Goal: Information Seeking & Learning: Learn about a topic

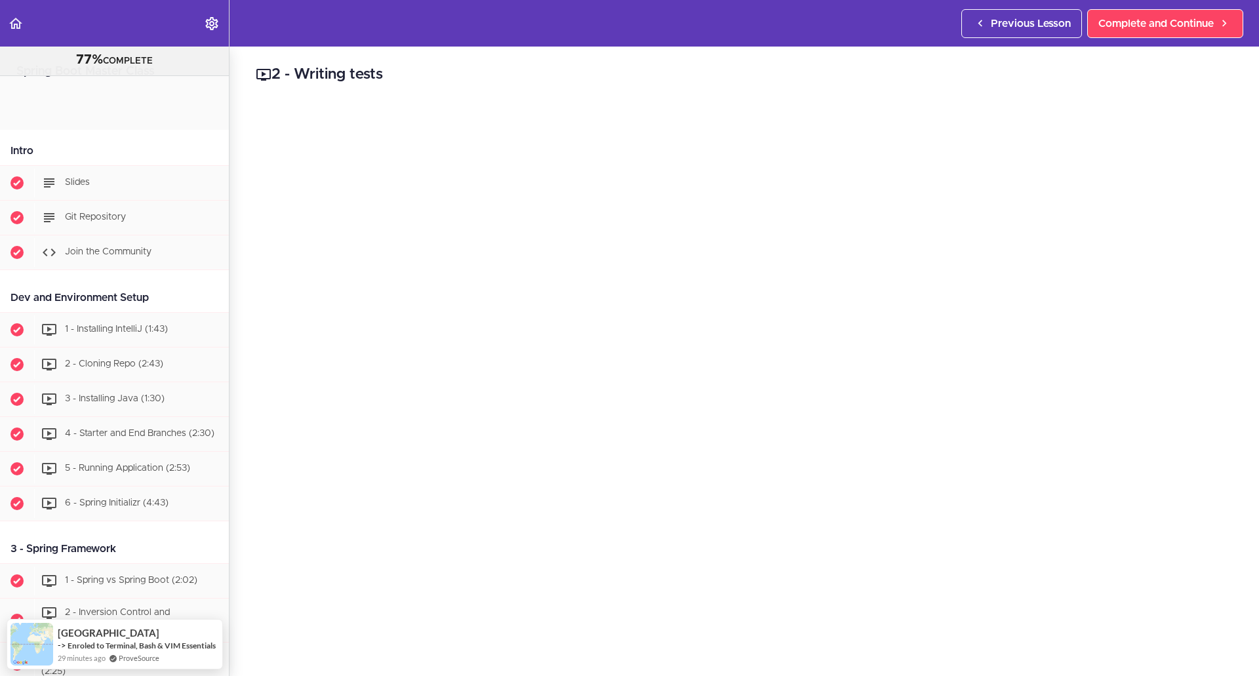
scroll to position [5591, 0]
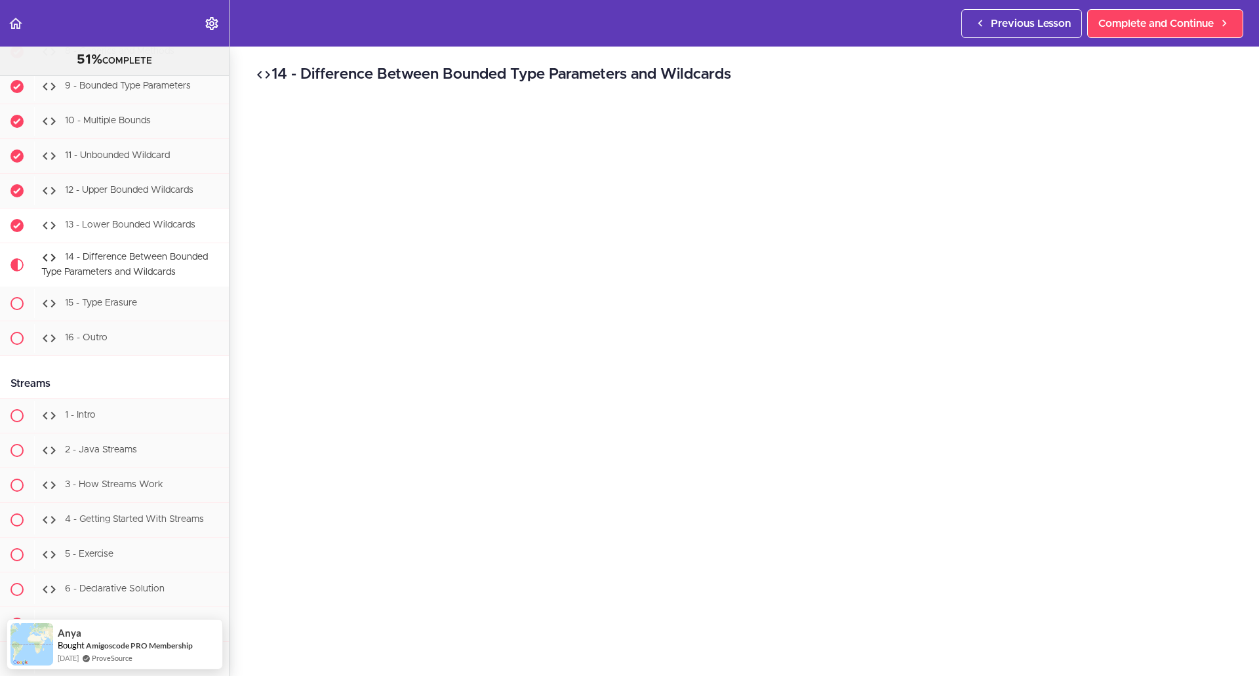
scroll to position [10534, 0]
click at [108, 165] on span "11 - Unbounded Wildcard" at bounding box center [117, 159] width 105 height 9
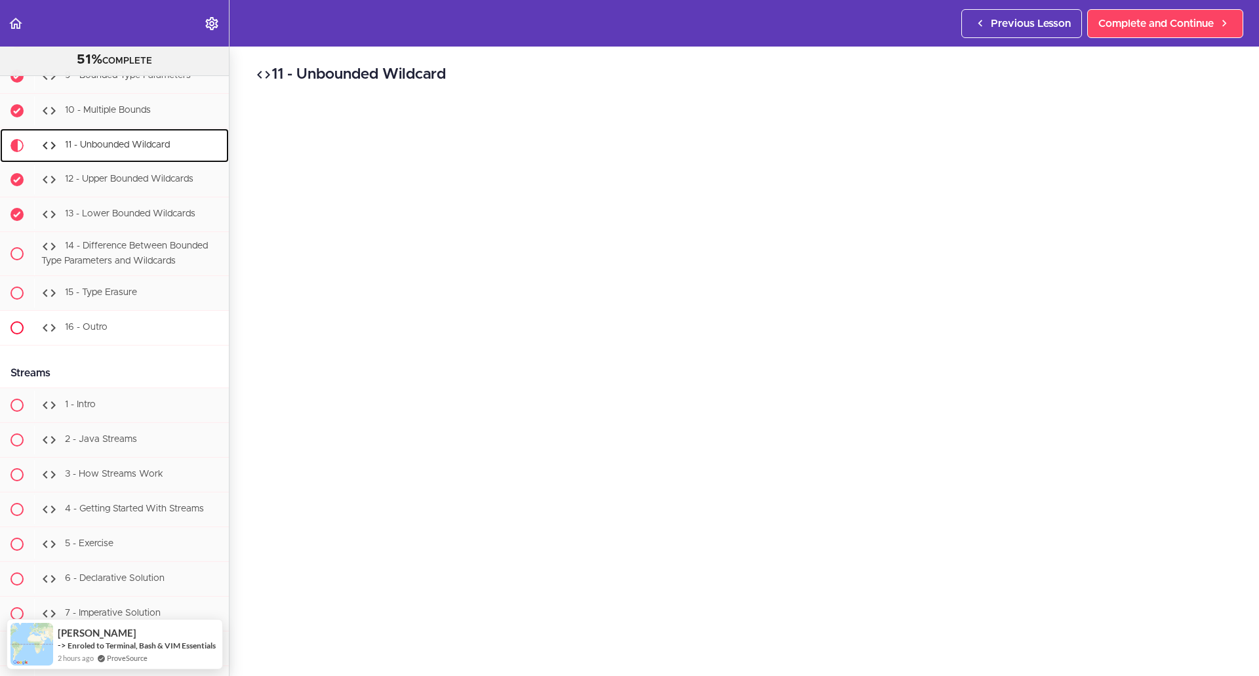
scroll to position [10531, 0]
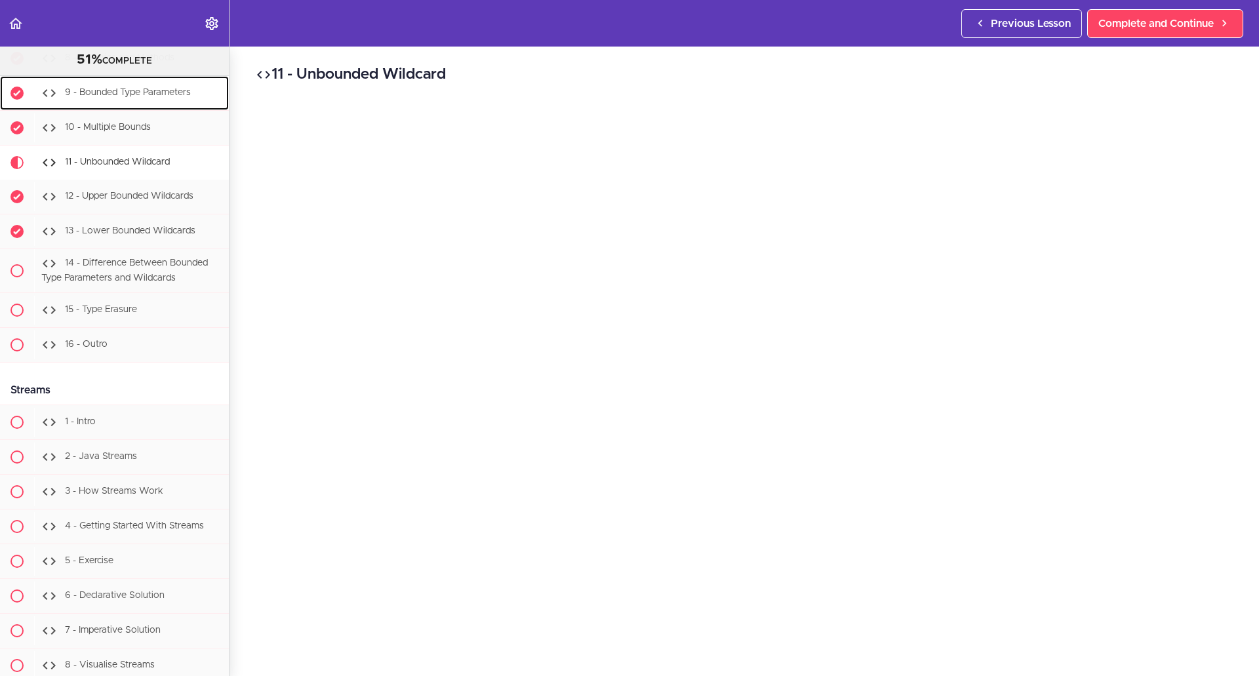
click at [124, 98] on span "9 - Bounded Type Parameters" at bounding box center [128, 93] width 126 height 9
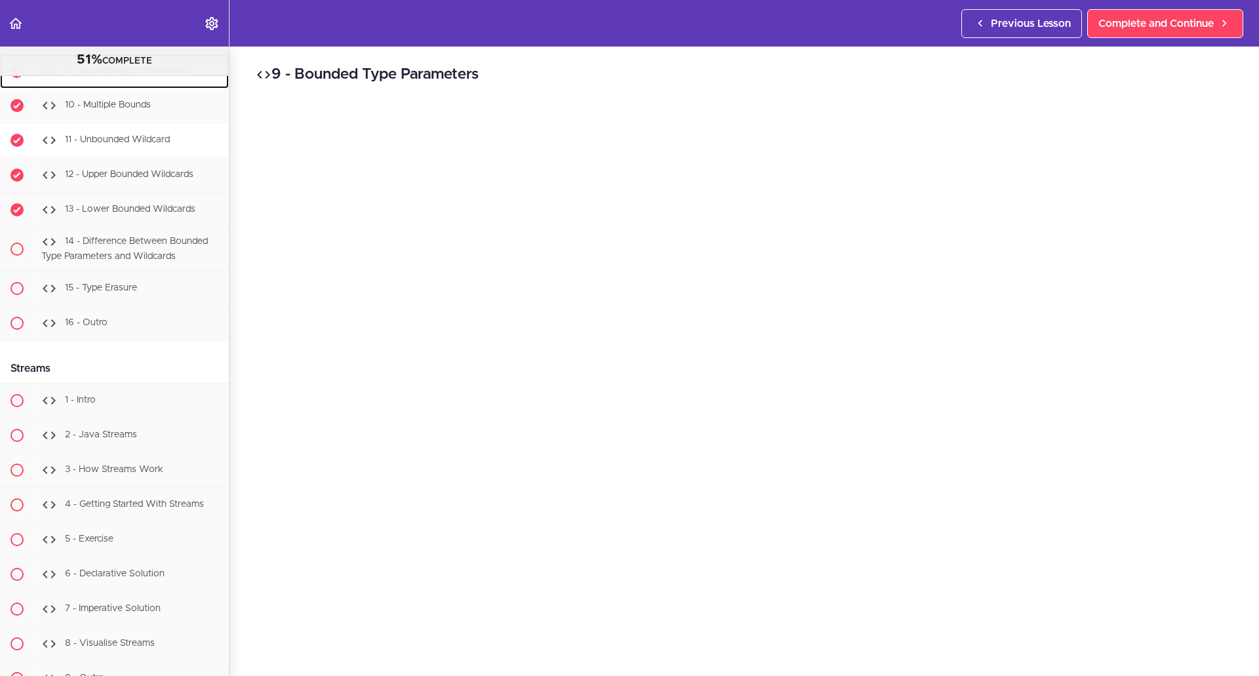
scroll to position [10593, 0]
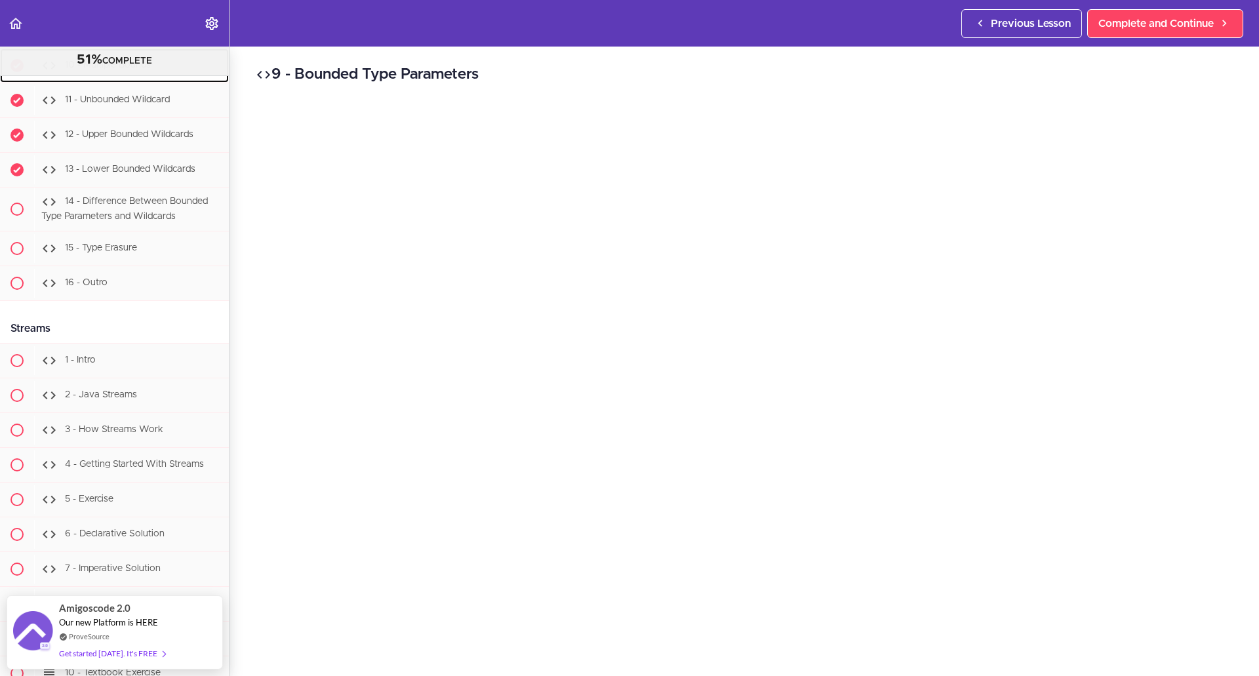
click at [130, 80] on div "10 - Multiple Bounds" at bounding box center [131, 65] width 195 height 29
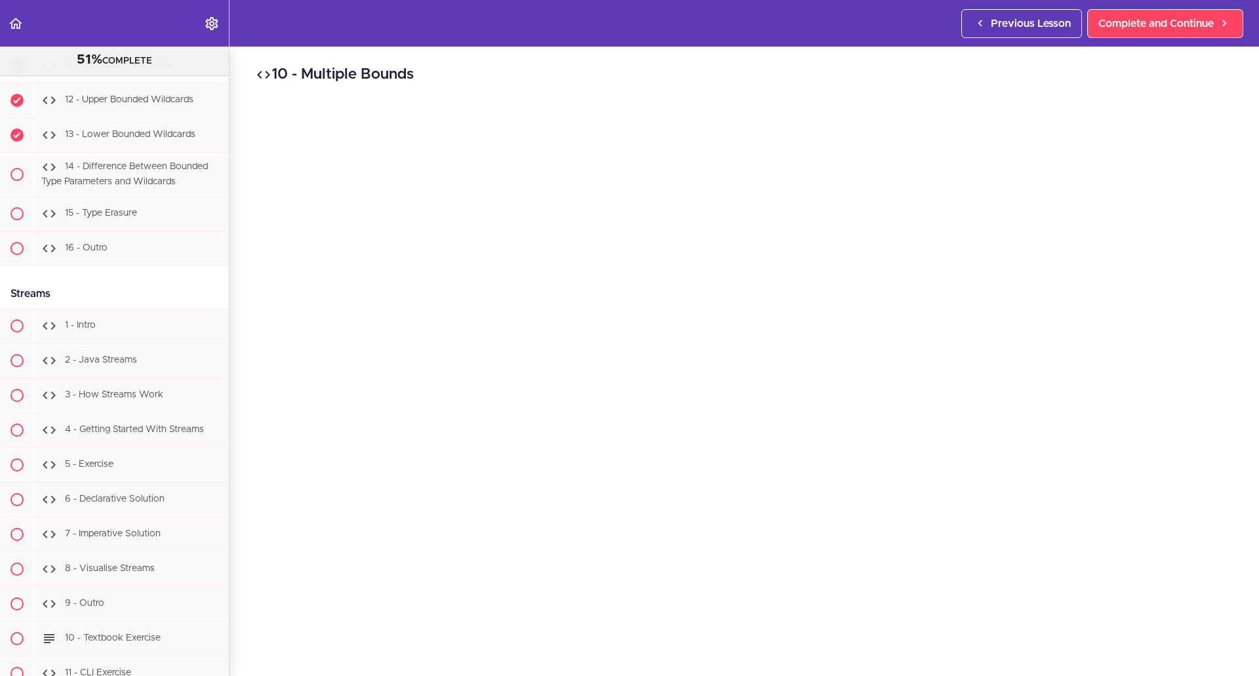
scroll to position [10562, 0]
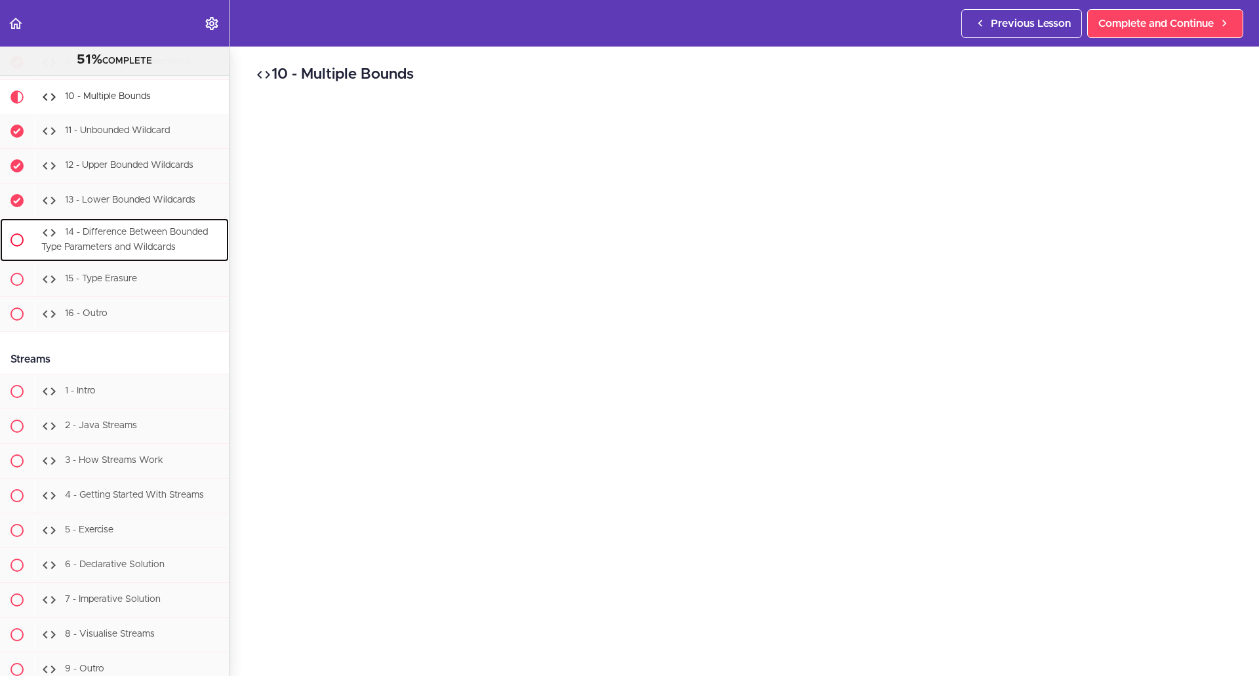
click at [87, 252] on span "14 - Difference Between Bounded Type Parameters and Wildcards" at bounding box center [124, 240] width 167 height 24
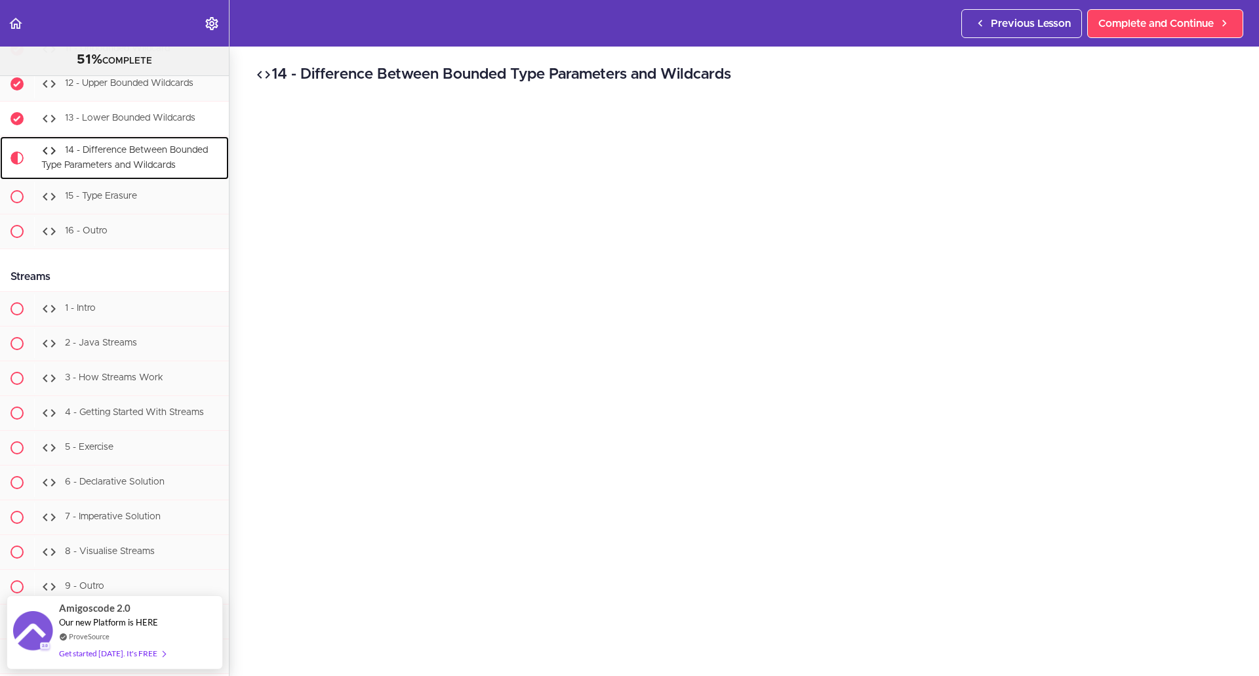
scroll to position [10636, 0]
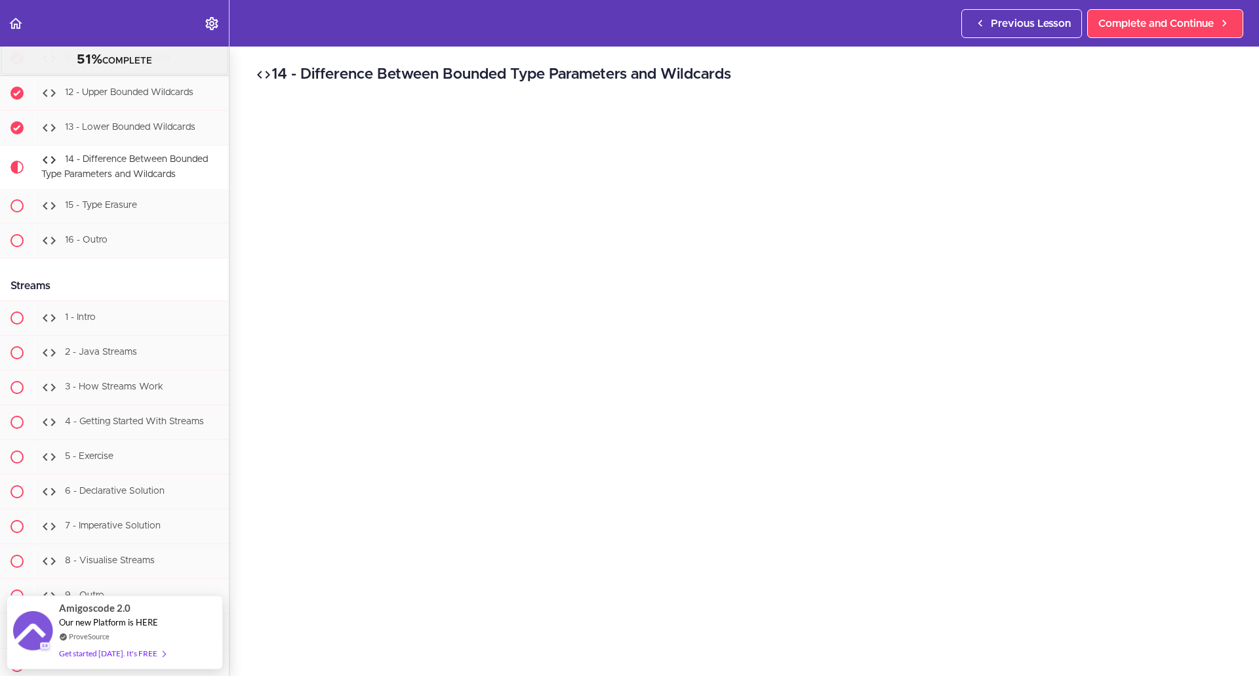
click at [144, 63] on span "11 - Unbounded Wildcard" at bounding box center [117, 58] width 105 height 9
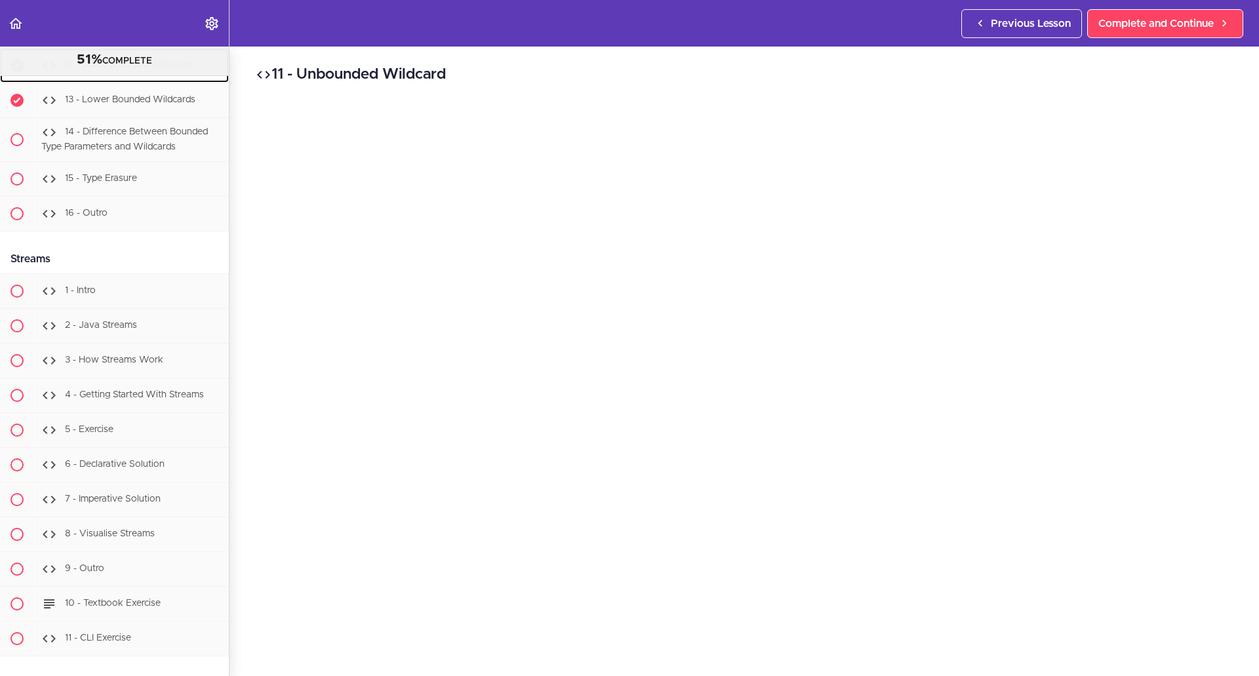
click at [109, 70] on span "12 - Upper Bounded Wildcards" at bounding box center [129, 65] width 129 height 9
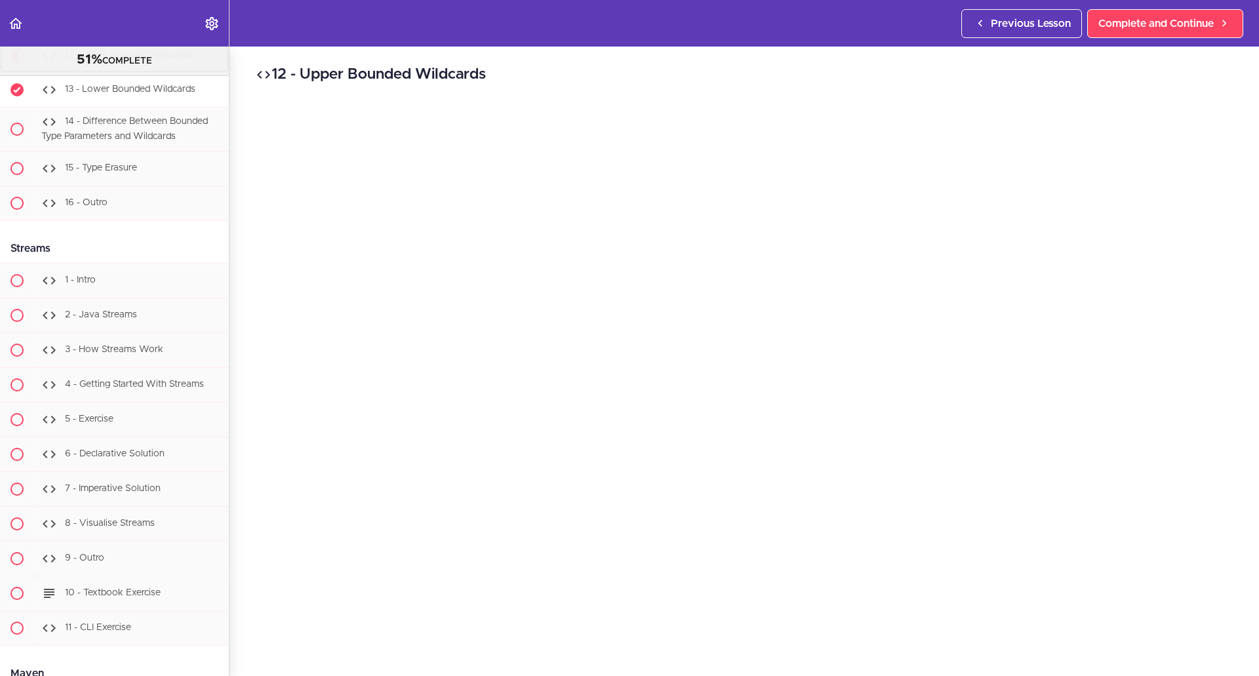
scroll to position [10697, 0]
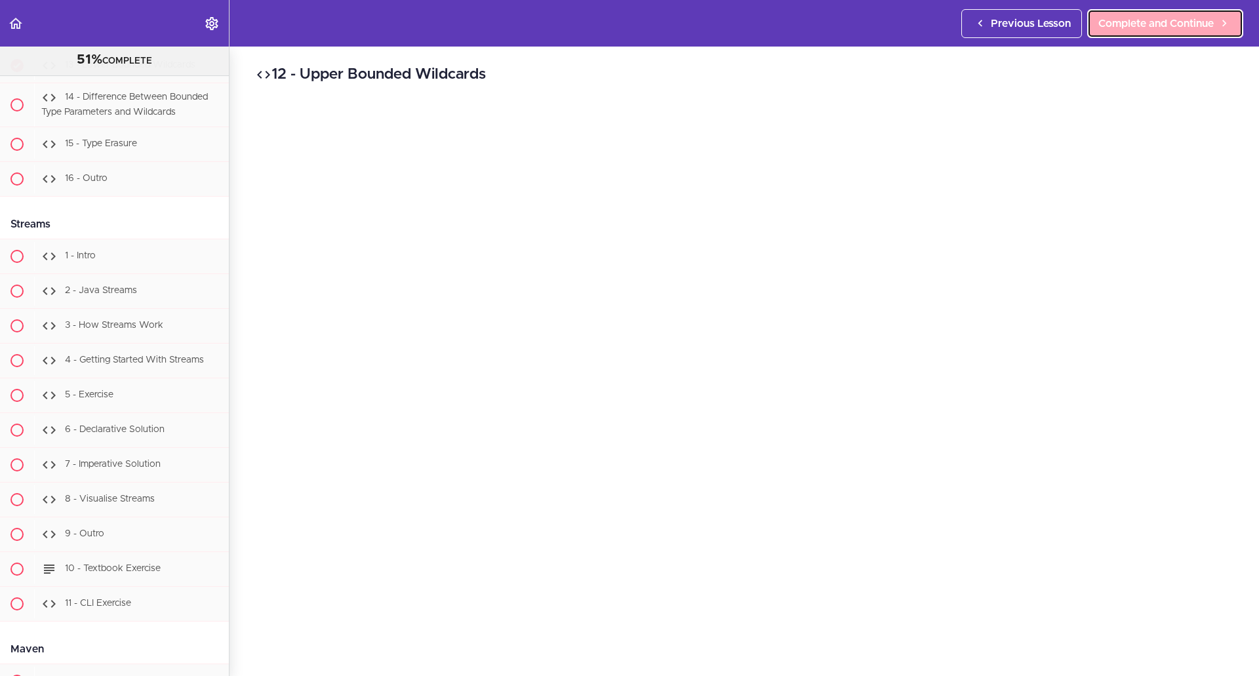
click at [1223, 19] on icon at bounding box center [1225, 23] width 16 height 14
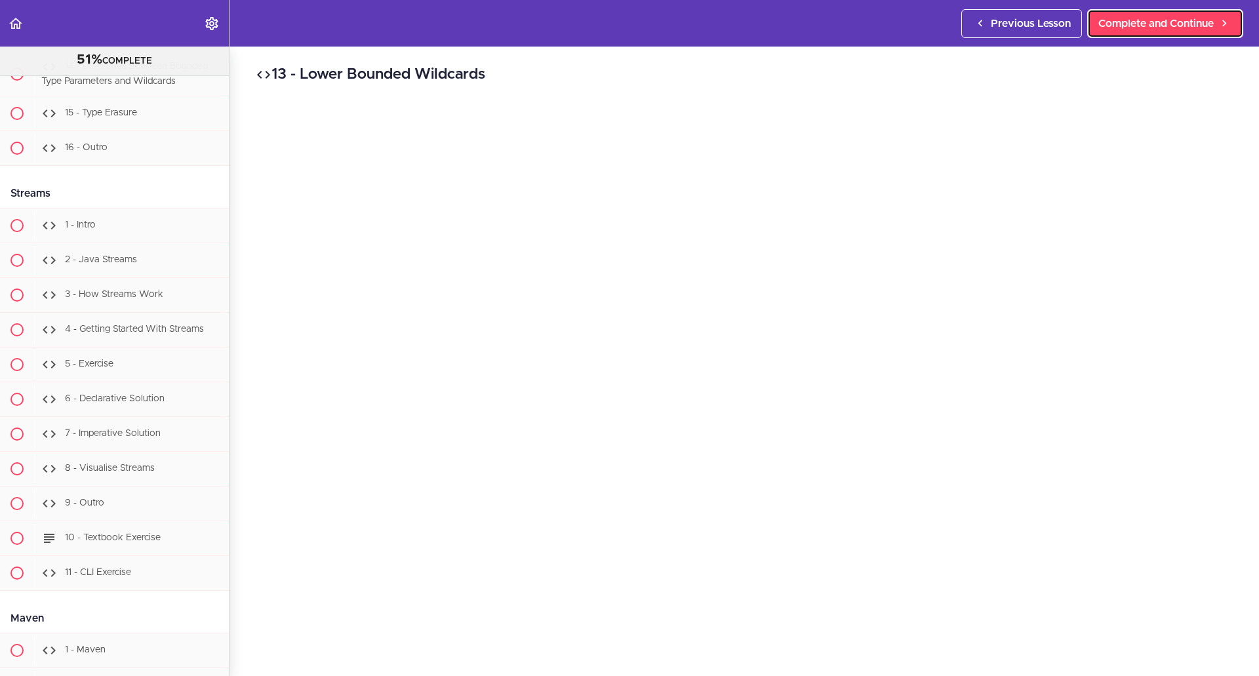
scroll to position [10732, 0]
click at [1181, 35] on link "Complete and Continue" at bounding box center [1165, 23] width 156 height 29
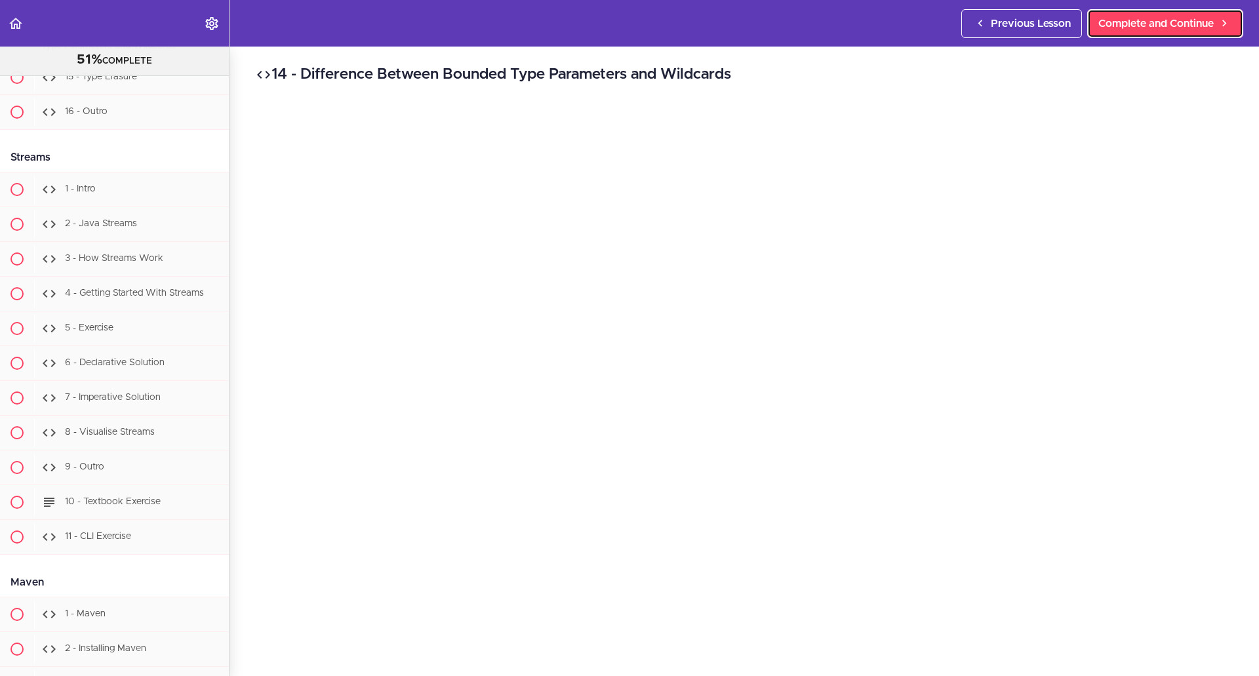
scroll to position [10767, 0]
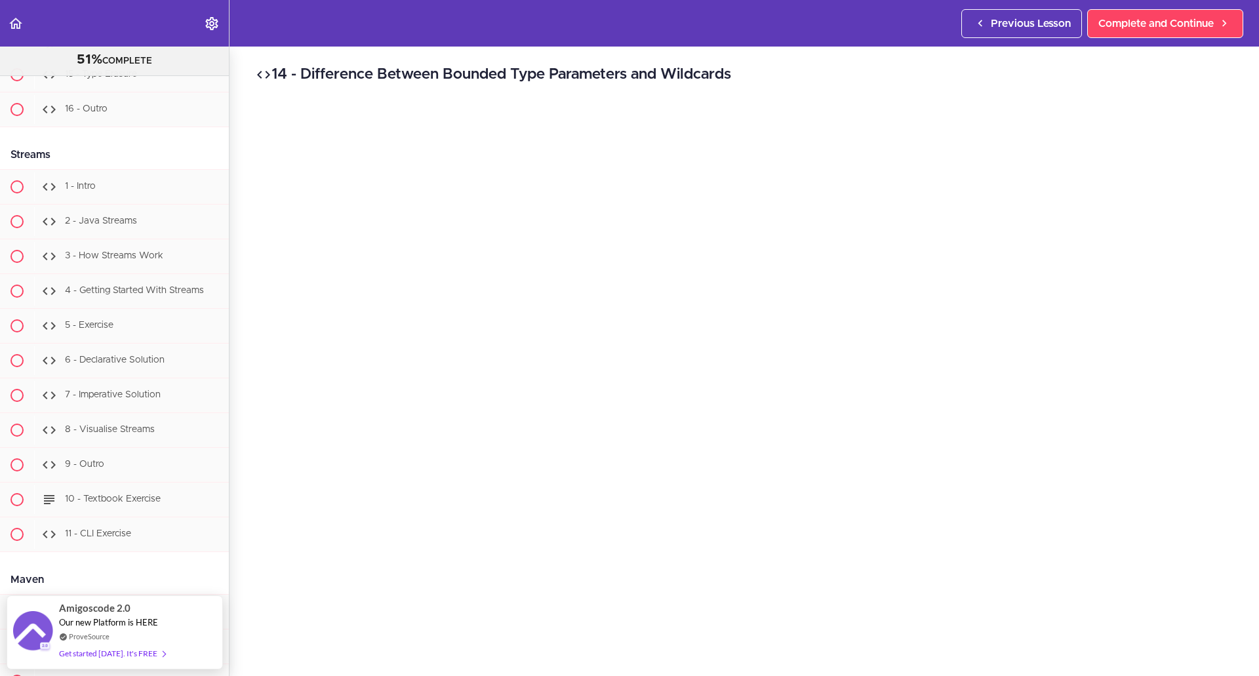
click at [883, 81] on h2 "14 - Difference Between Bounded Type Parameters and Wildcards" at bounding box center [744, 75] width 977 height 22
click at [1246, 519] on div "14 - Difference Between Bounded Type Parameters and Wildcards Complete and Cont…" at bounding box center [745, 362] width 1030 height 630
click at [1036, 666] on section "Java Master Class 51% COMPLETE Course Intro 1 - Intro 2 - Practice Practice Pra…" at bounding box center [629, 362] width 1259 height 630
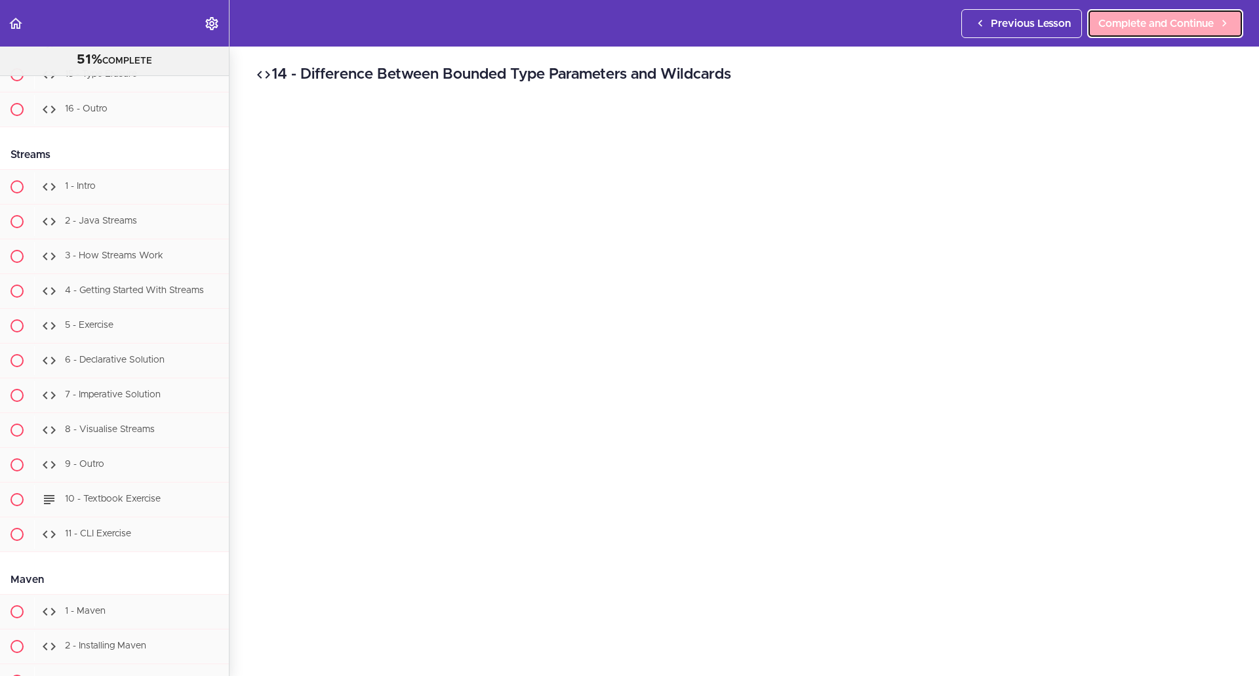
click at [1173, 31] on span "Complete and Continue" at bounding box center [1156, 24] width 115 height 16
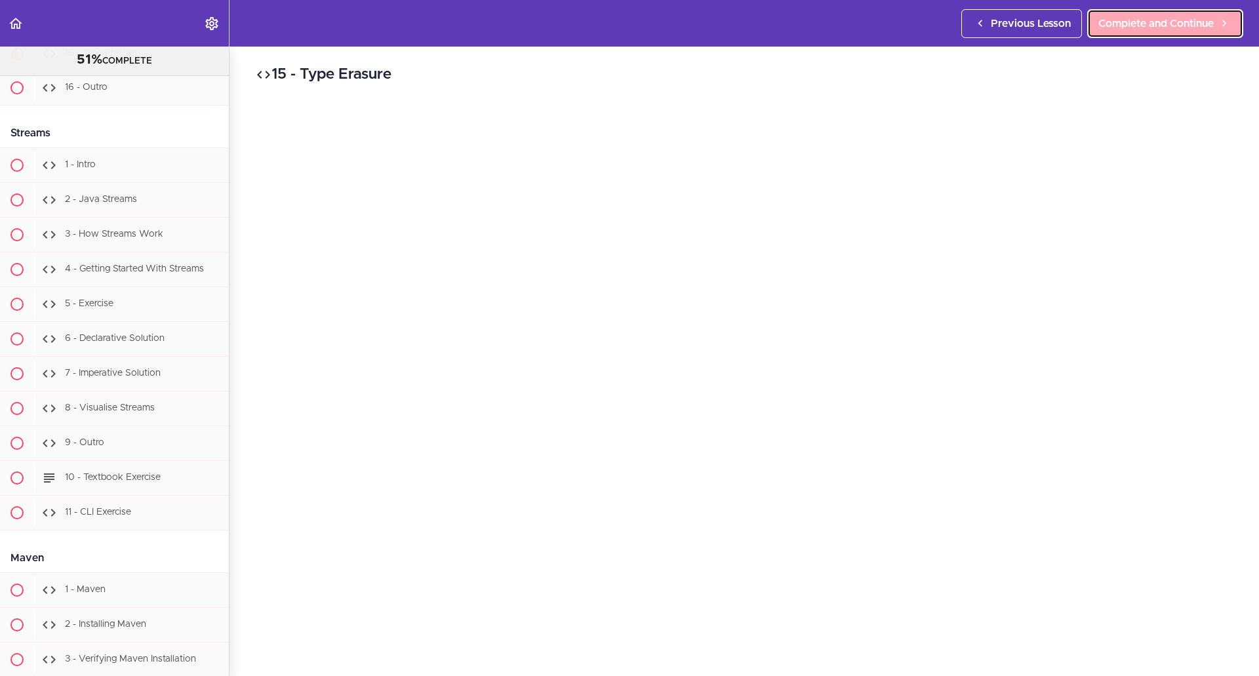
scroll to position [10810, 0]
